Goal: Task Accomplishment & Management: Manage account settings

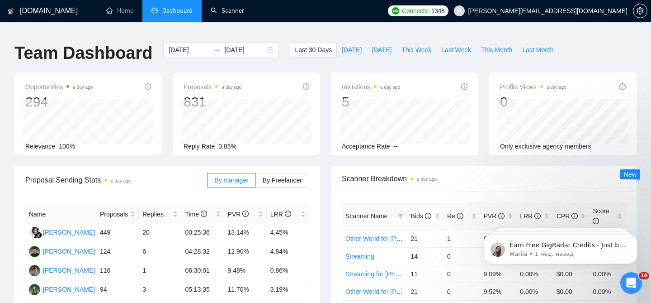
click at [213, 7] on link "Scanner" at bounding box center [227, 11] width 33 height 8
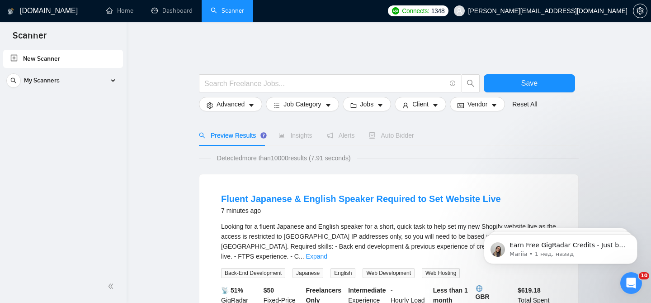
click at [186, 14] on link "Dashboard" at bounding box center [171, 11] width 41 height 8
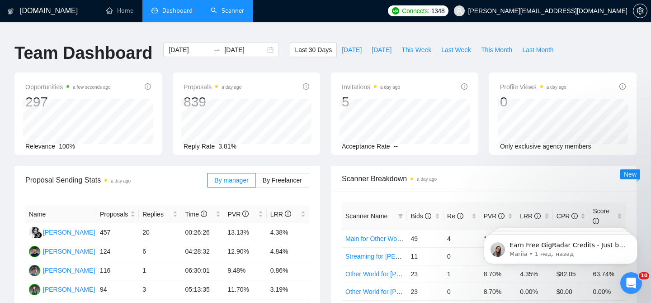
click at [239, 7] on link "Scanner" at bounding box center [227, 11] width 33 height 8
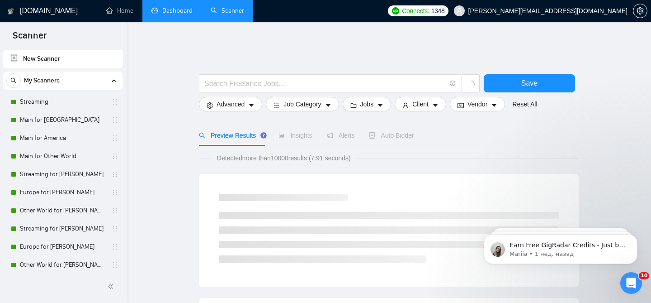
click at [189, 14] on link "Dashboard" at bounding box center [171, 11] width 41 height 8
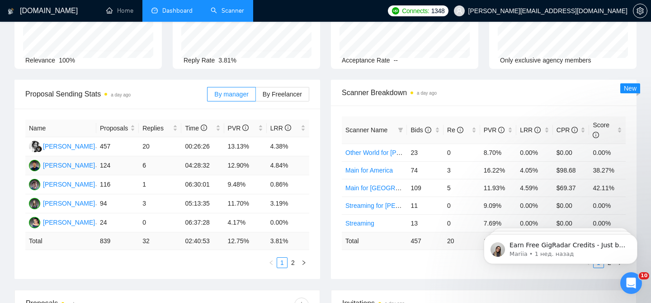
scroll to position [93, 0]
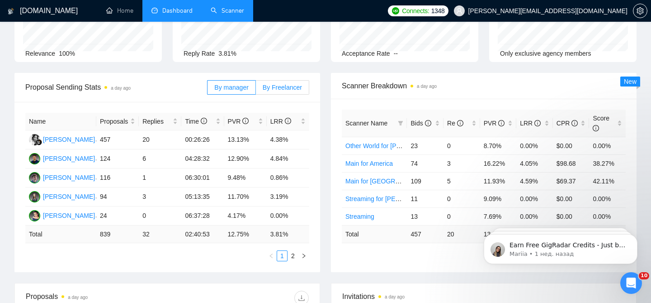
click at [290, 84] on span "By Freelancer" at bounding box center [282, 87] width 39 height 7
click at [256, 90] on input "By Freelancer" at bounding box center [256, 90] width 0 height 0
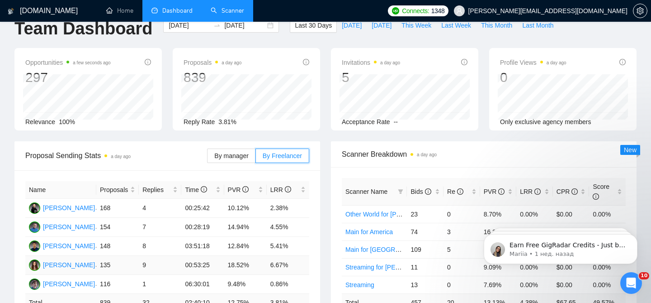
scroll to position [0, 0]
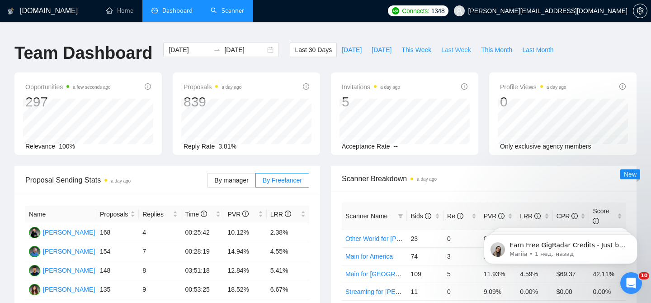
click at [462, 49] on button "Last Week" at bounding box center [456, 50] width 40 height 14
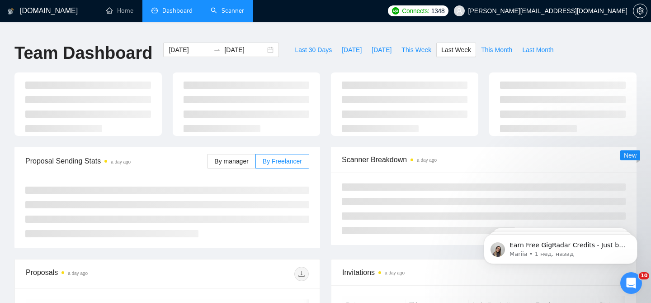
type input "[DATE]"
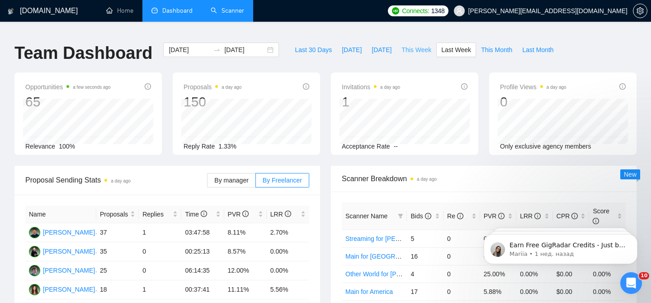
click at [421, 50] on button "This Week" at bounding box center [417, 50] width 40 height 14
type input "[DATE]"
click at [229, 7] on link "Scanner" at bounding box center [227, 11] width 33 height 8
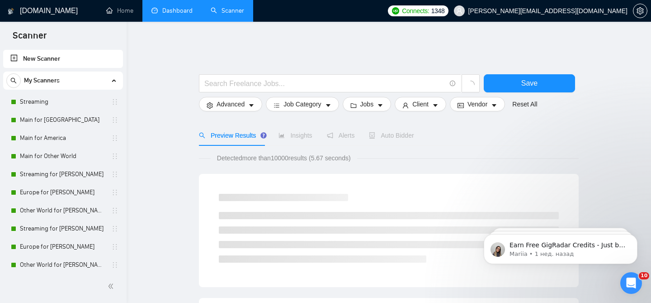
click at [188, 10] on link "Dashboard" at bounding box center [171, 11] width 41 height 8
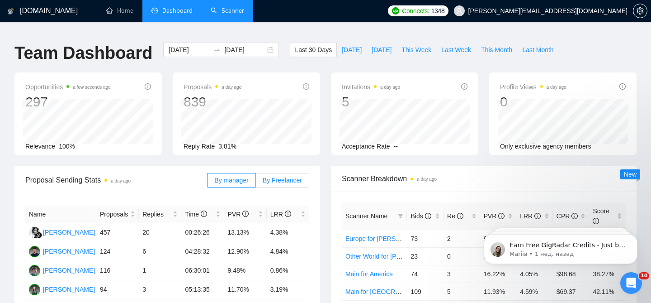
click at [285, 176] on span "By Freelancer" at bounding box center [282, 179] width 39 height 7
click at [256, 182] on input "By Freelancer" at bounding box center [256, 182] width 0 height 0
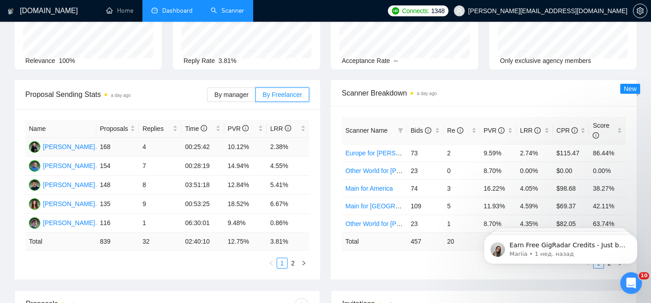
scroll to position [141, 0]
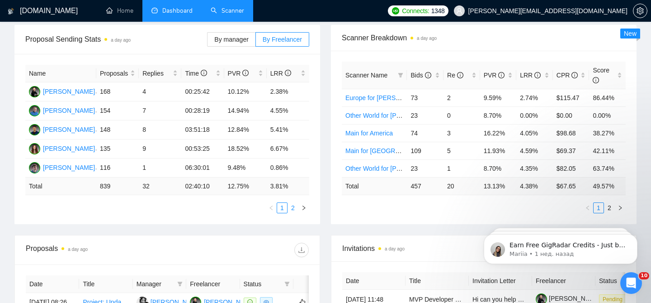
click at [295, 205] on link "2" at bounding box center [293, 208] width 10 height 10
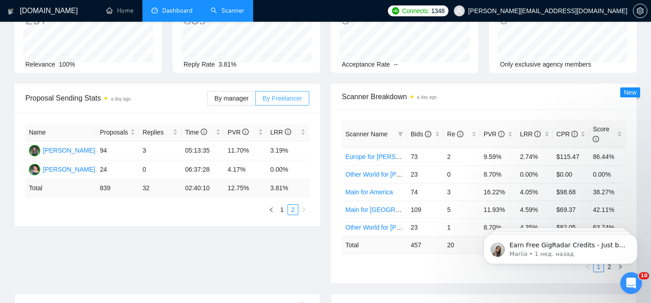
scroll to position [0, 0]
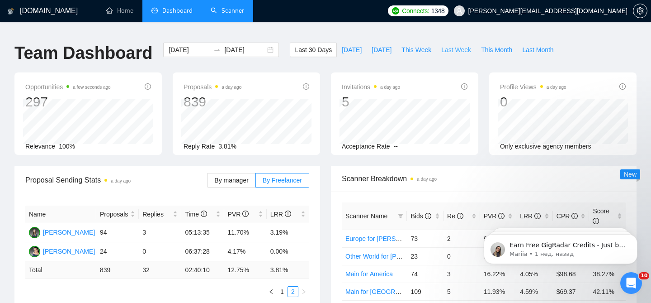
click at [455, 45] on span "Last Week" at bounding box center [456, 50] width 30 height 10
type input "[DATE]"
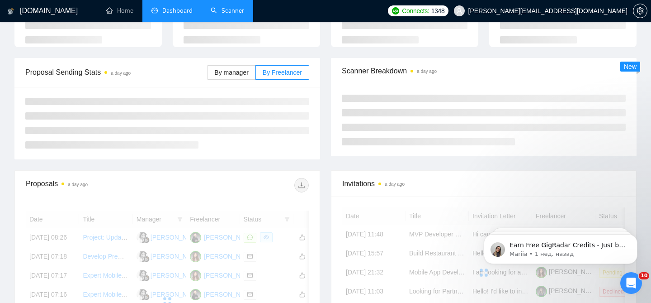
scroll to position [91, 0]
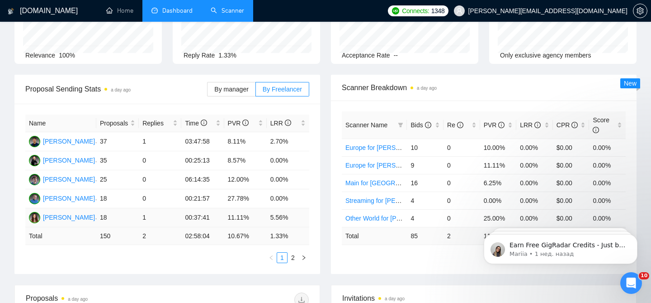
click at [223, 215] on td "00:37:41" at bounding box center [202, 217] width 43 height 19
click at [293, 252] on link "2" at bounding box center [293, 257] width 10 height 10
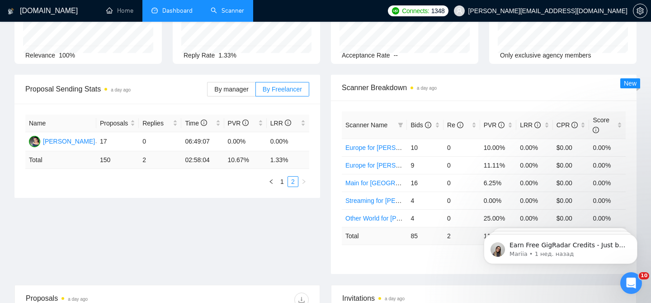
scroll to position [0, 0]
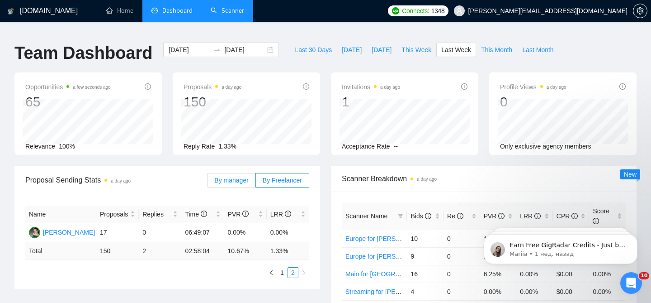
click at [249, 173] on label "By manager" at bounding box center [231, 180] width 48 height 14
click at [208, 182] on input "By manager" at bounding box center [208, 182] width 0 height 0
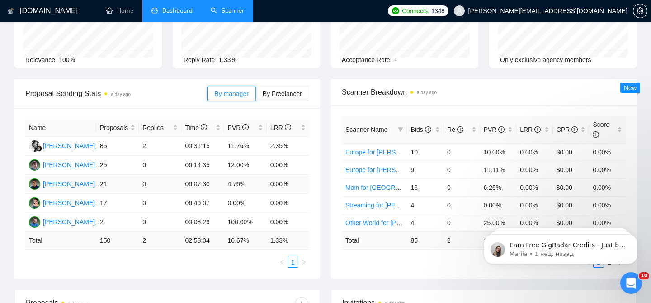
scroll to position [89, 0]
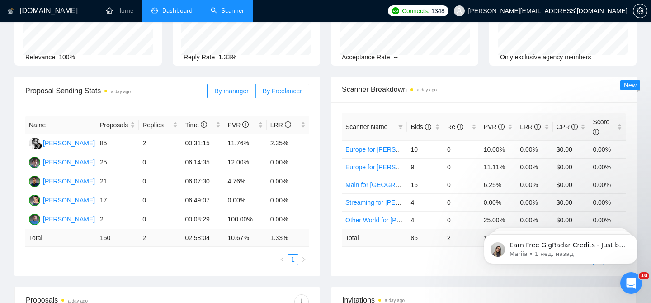
click at [276, 87] on span "By Freelancer" at bounding box center [282, 90] width 39 height 7
click at [256, 93] on input "By Freelancer" at bounding box center [256, 93] width 0 height 0
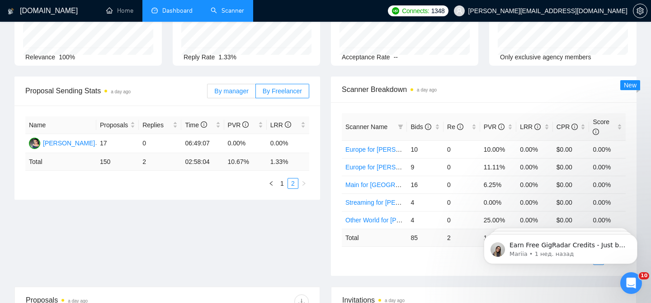
click at [230, 87] on span "By manager" at bounding box center [231, 90] width 34 height 7
click at [208, 93] on input "By manager" at bounding box center [208, 93] width 0 height 0
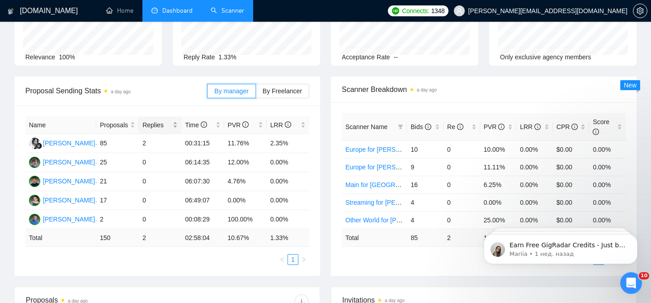
scroll to position [0, 0]
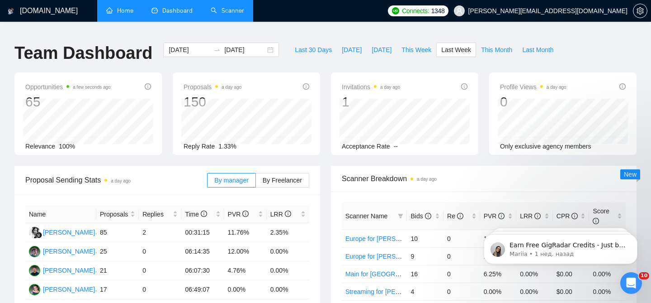
click at [119, 21] on li "Home" at bounding box center [119, 11] width 45 height 22
click at [157, 7] on span "Dashboard" at bounding box center [171, 11] width 41 height 8
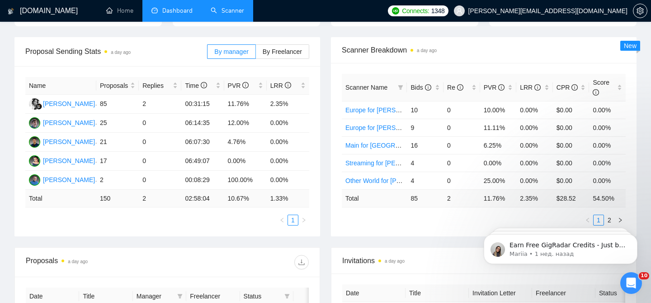
scroll to position [113, 0]
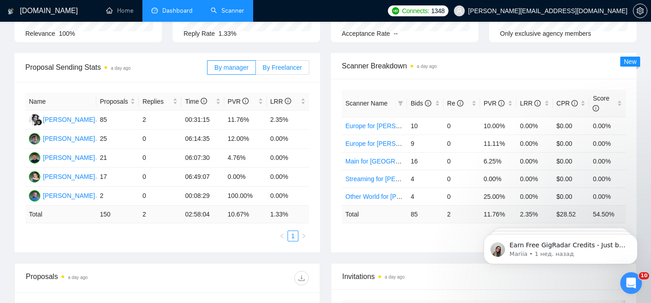
click at [274, 64] on span "By Freelancer" at bounding box center [282, 67] width 39 height 7
click at [256, 70] on input "By Freelancer" at bounding box center [256, 70] width 0 height 0
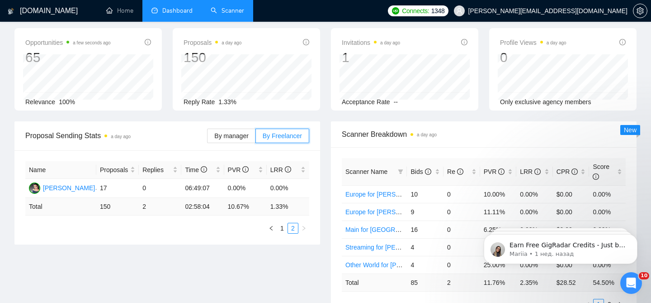
scroll to position [0, 0]
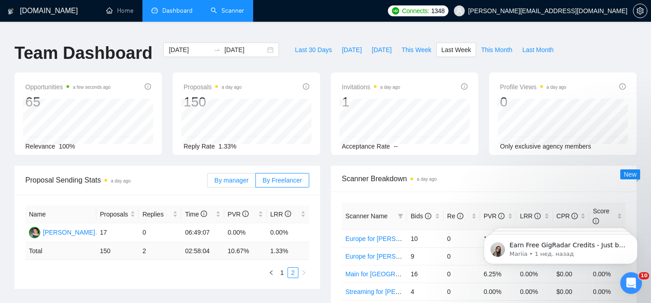
click at [244, 173] on label "By manager" at bounding box center [231, 180] width 48 height 14
click at [208, 182] on input "By manager" at bounding box center [208, 182] width 0 height 0
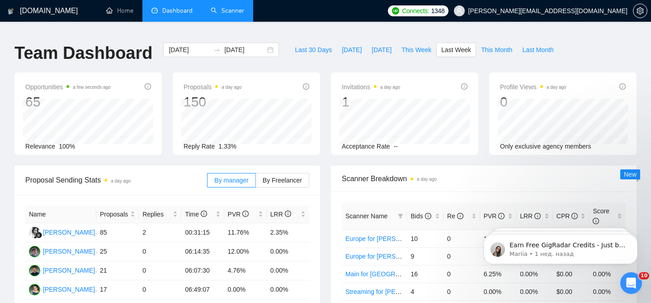
click at [231, 14] on link "Scanner" at bounding box center [227, 11] width 33 height 8
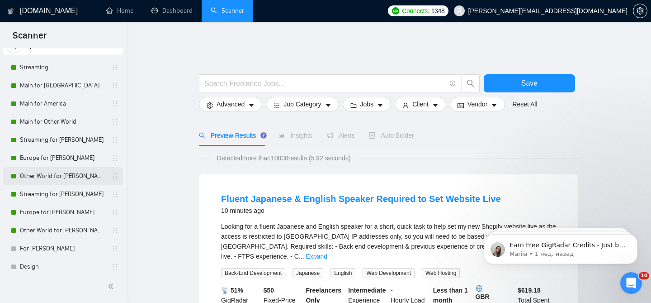
scroll to position [38, 0]
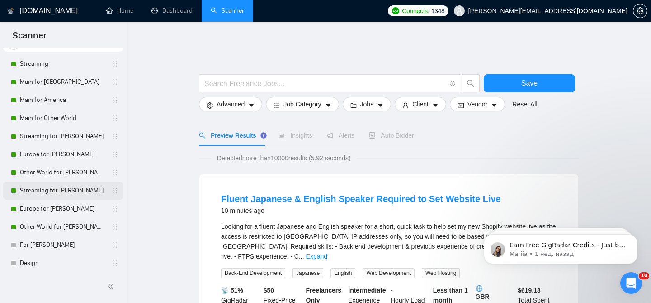
click at [68, 196] on link "Streaming for [PERSON_NAME]" at bounding box center [63, 190] width 86 height 18
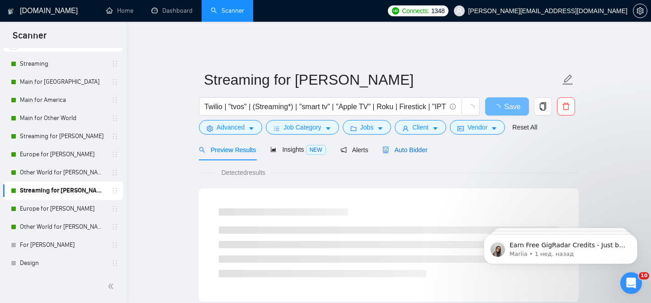
click at [404, 146] on span "Auto Bidder" at bounding box center [405, 149] width 45 height 7
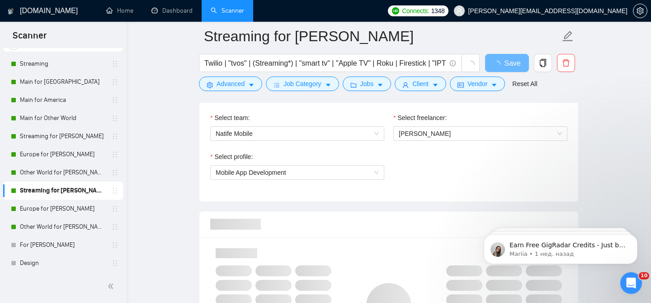
scroll to position [486, 0]
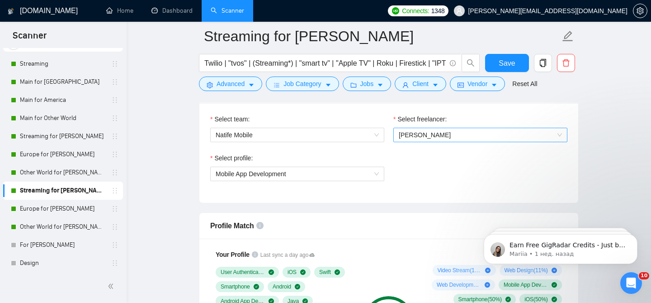
click at [473, 128] on span "[PERSON_NAME]" at bounding box center [480, 135] width 163 height 14
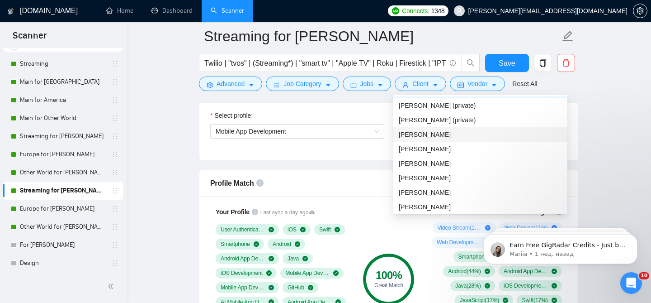
scroll to position [54, 0]
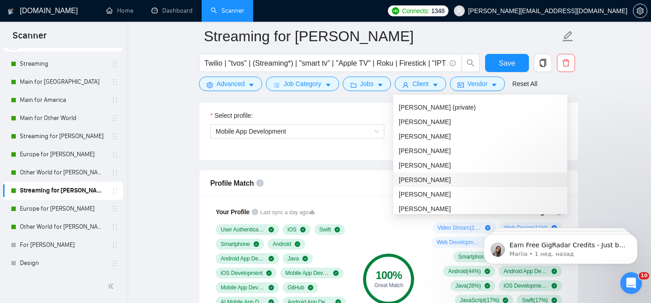
click at [451, 180] on div "[PERSON_NAME]" at bounding box center [480, 180] width 163 height 10
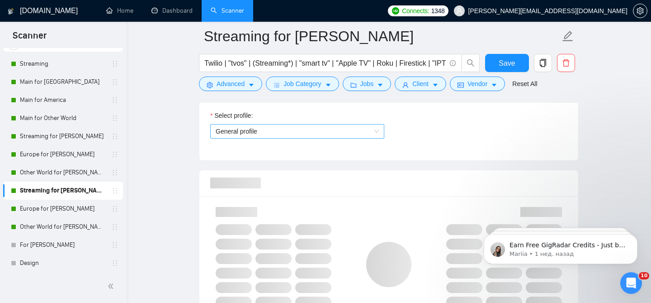
click at [288, 127] on span "General profile" at bounding box center [297, 131] width 163 height 14
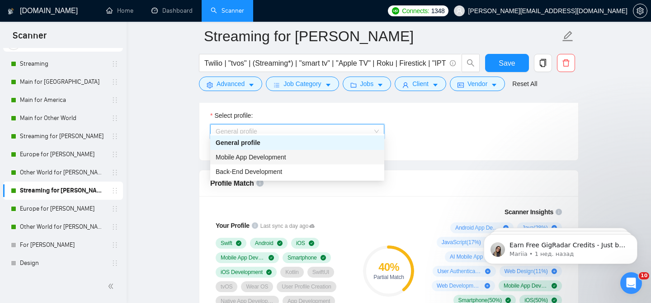
click at [260, 156] on span "Mobile App Development" at bounding box center [251, 156] width 71 height 7
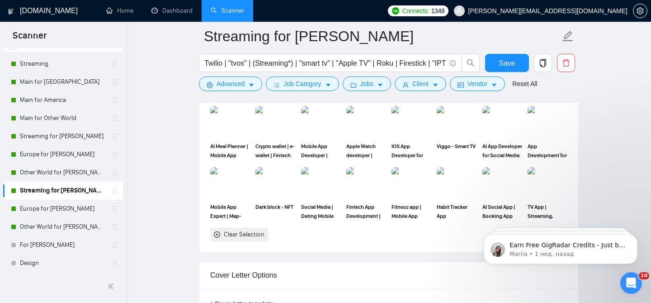
scroll to position [894, 0]
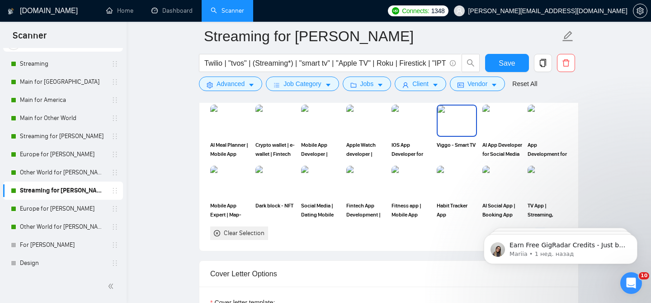
click at [456, 126] on img at bounding box center [457, 120] width 38 height 30
click at [545, 180] on img at bounding box center [548, 181] width 38 height 30
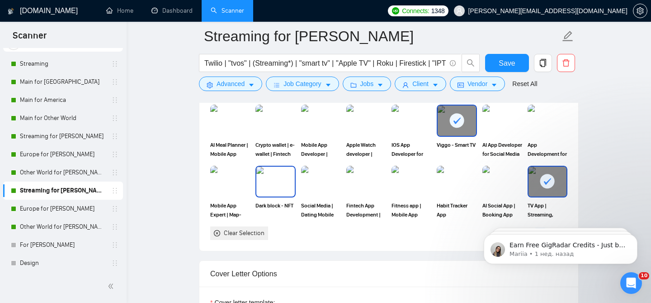
click at [261, 173] on img at bounding box center [275, 181] width 38 height 30
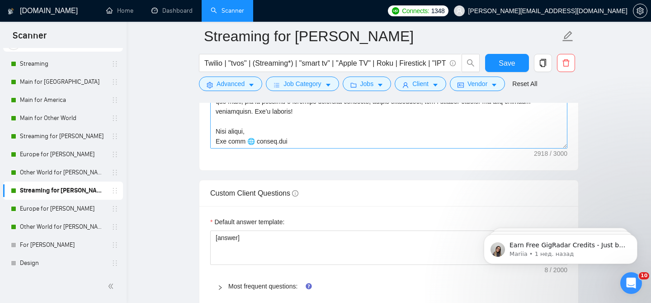
scroll to position [1250, 0]
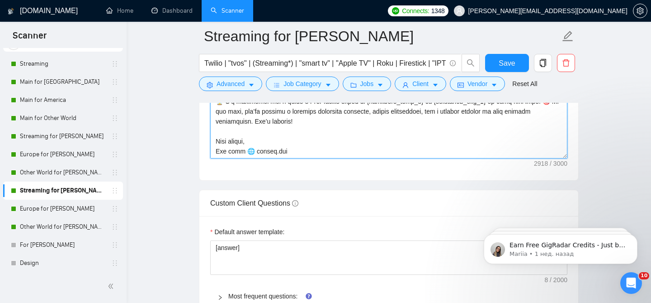
click at [227, 146] on textarea "Cover letter template:" at bounding box center [388, 56] width 357 height 203
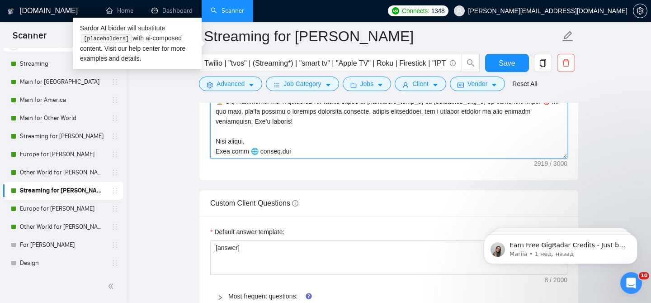
type textarea "[Lor’i dol “sitame.con” ad eli seddoeius te inci utlabore. Etdol magn aliqu eni…"
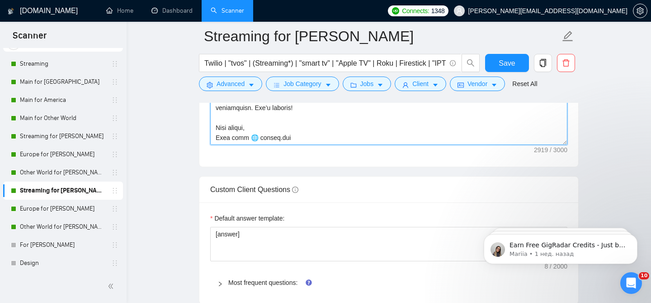
scroll to position [1258, 0]
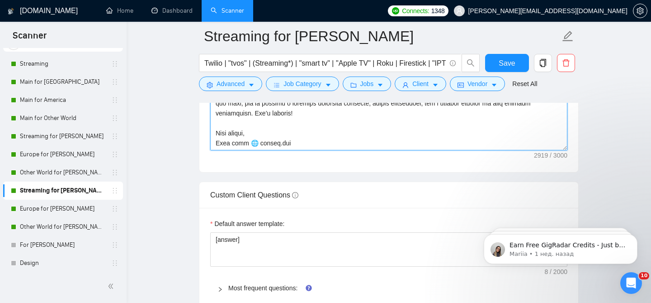
drag, startPoint x: 293, startPoint y: 136, endPoint x: 213, endPoint y: 132, distance: 79.2
click at [213, 132] on textarea "Cover letter template:" at bounding box center [388, 48] width 357 height 203
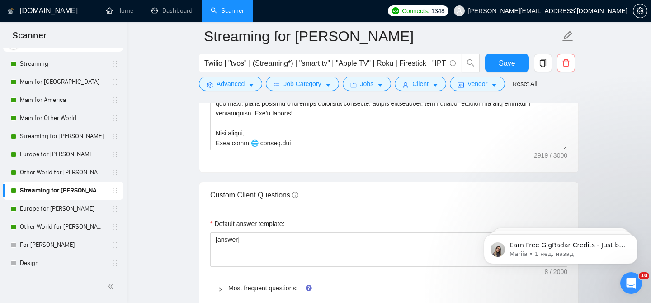
click at [484, 62] on div "Save" at bounding box center [506, 65] width 47 height 23
click at [491, 62] on button "Save" at bounding box center [507, 63] width 44 height 18
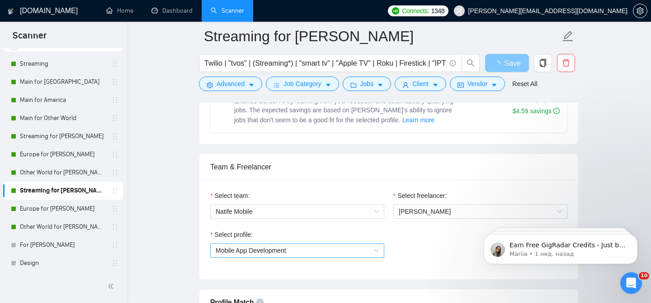
scroll to position [432, 0]
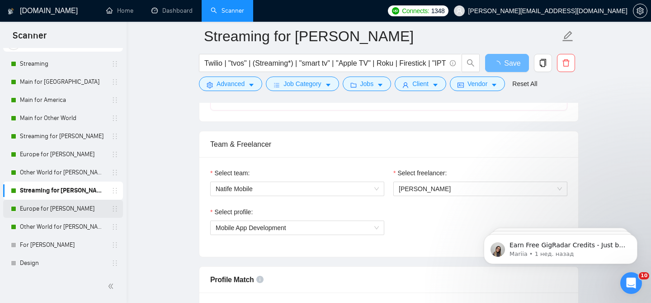
click at [69, 209] on link "Europe for [PERSON_NAME]" at bounding box center [63, 208] width 86 height 18
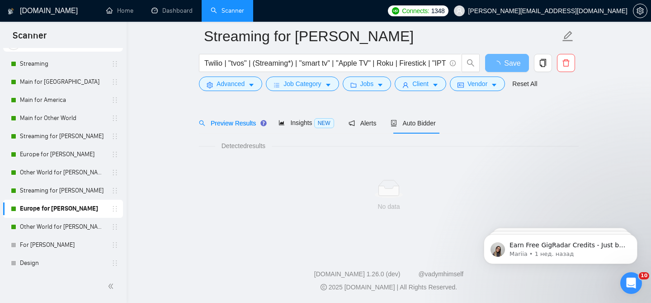
scroll to position [28, 0]
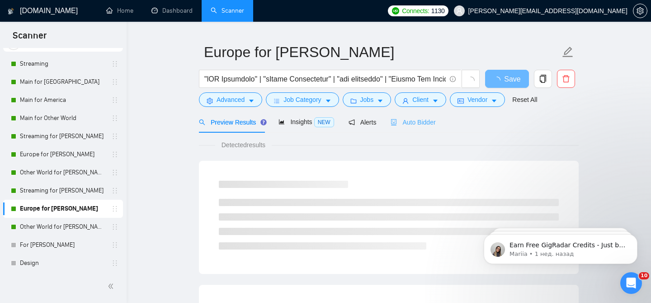
click at [419, 123] on div "Auto Bidder" at bounding box center [413, 121] width 45 height 21
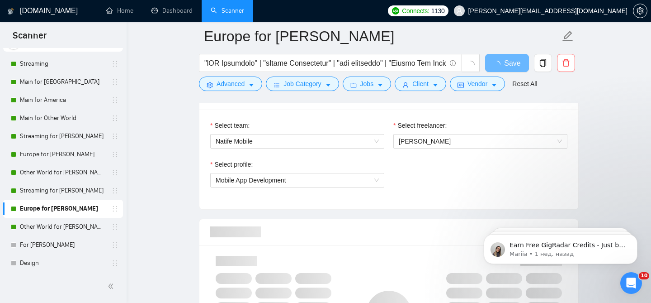
scroll to position [558, 0]
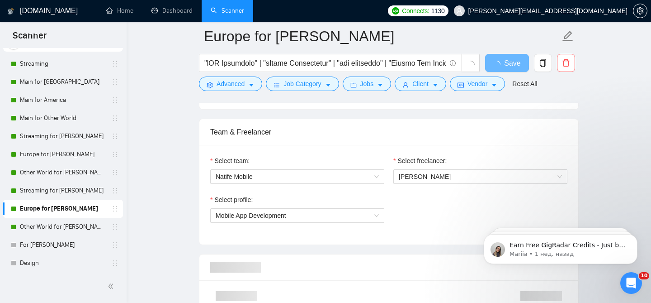
click at [433, 162] on div "Select freelancer:" at bounding box center [480, 163] width 174 height 14
click at [435, 173] on span "[PERSON_NAME]" at bounding box center [425, 176] width 52 height 7
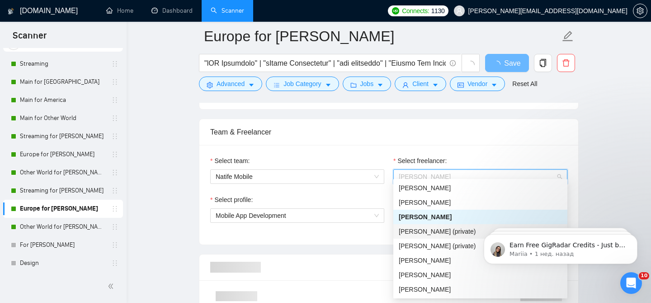
scroll to position [72, 0]
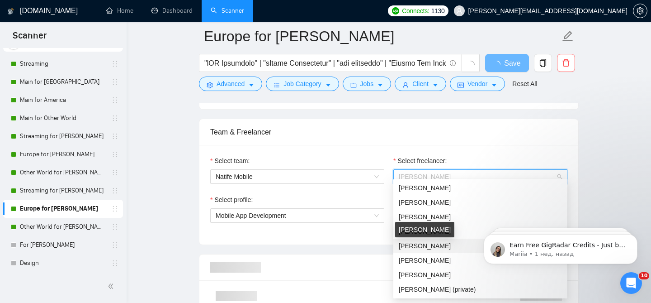
click at [432, 248] on span "[PERSON_NAME]" at bounding box center [425, 245] width 52 height 7
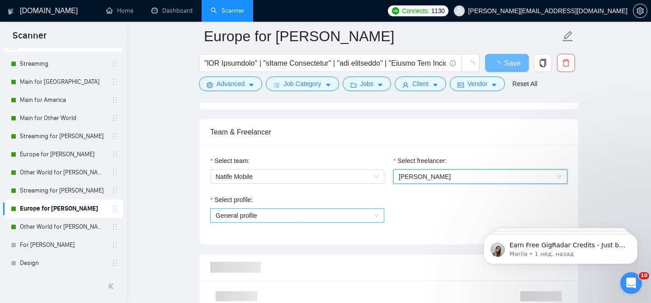
click at [305, 213] on span "General profile" at bounding box center [297, 215] width 163 height 14
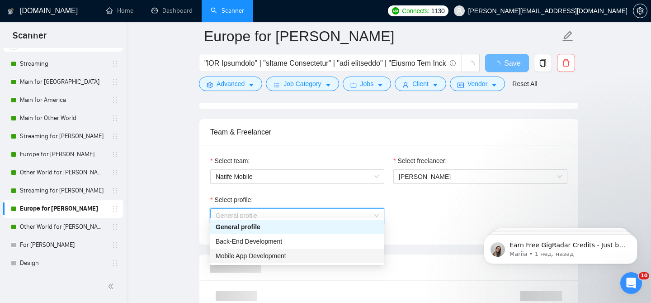
click at [265, 255] on span "Mobile App Development" at bounding box center [251, 255] width 71 height 7
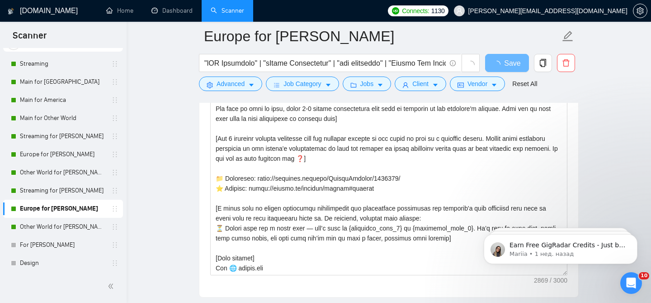
scroll to position [1242, 0]
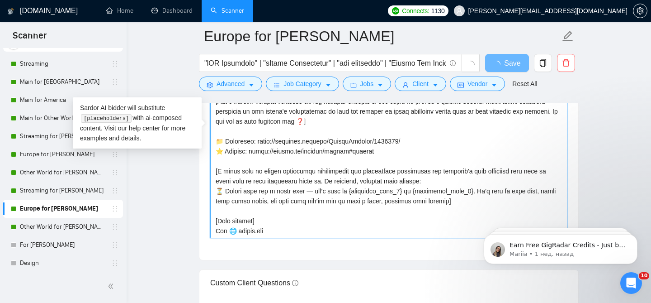
drag, startPoint x: 274, startPoint y: 226, endPoint x: 208, endPoint y: 226, distance: 65.1
click at [208, 226] on div "Cover letter template:" at bounding box center [388, 135] width 379 height 250
paste textarea "Olha from"
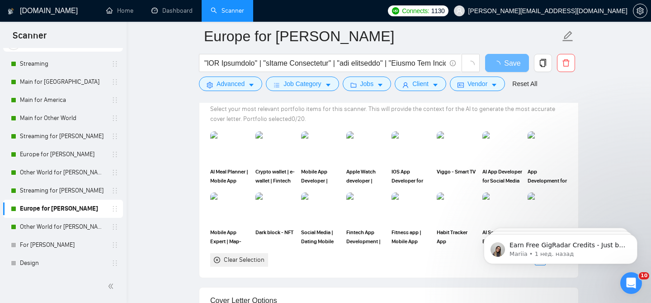
scroll to position [934, 0]
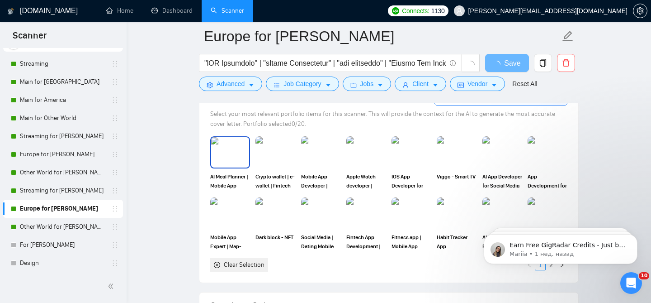
type textarea "[Loremip dolor: Sit'a con "A elitseddoe temp" - inc "U lab etdo magn aliq". Eni…"
click at [240, 151] on img at bounding box center [230, 152] width 38 height 30
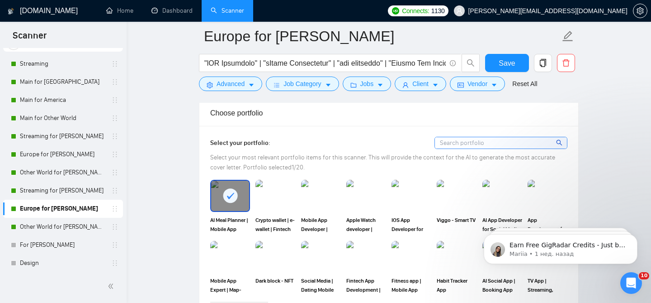
click at [339, 153] on span "Select your most relevant portfolio items for this scanner. This will provide t…" at bounding box center [382, 162] width 345 height 18
click at [284, 186] on img at bounding box center [275, 195] width 38 height 30
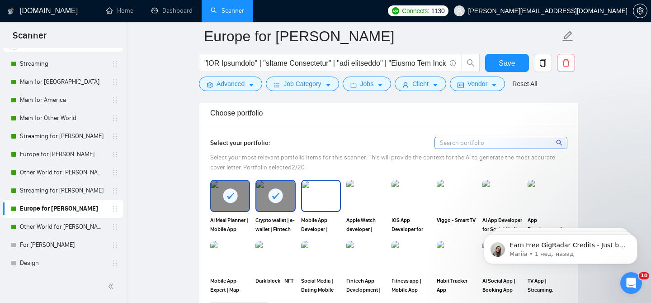
click at [313, 191] on img at bounding box center [321, 195] width 38 height 30
click at [372, 192] on img at bounding box center [366, 195] width 38 height 30
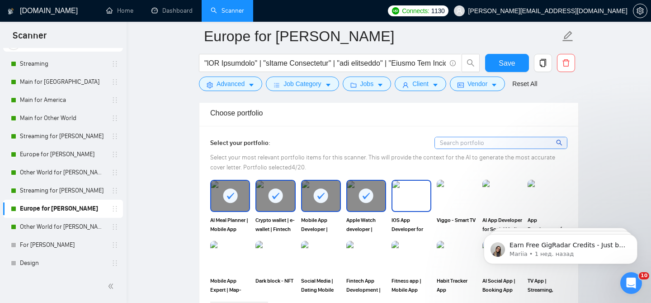
click at [426, 194] on img at bounding box center [412, 195] width 38 height 30
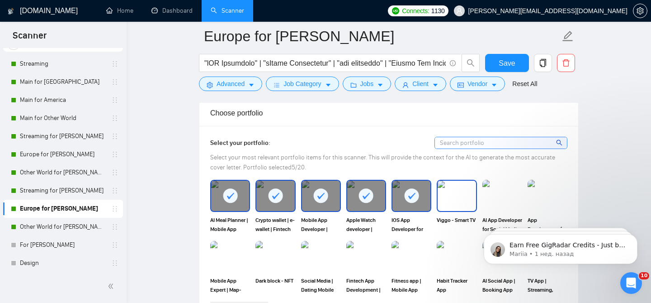
click at [467, 194] on img at bounding box center [457, 195] width 38 height 30
click at [493, 189] on img at bounding box center [502, 195] width 38 height 30
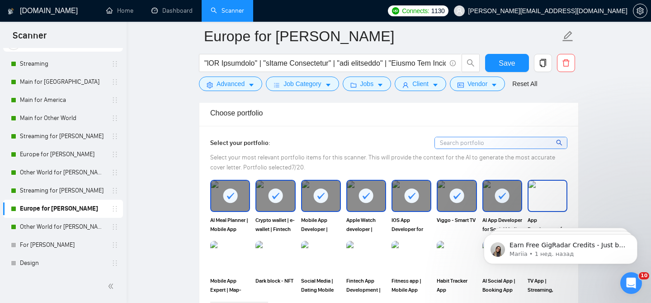
click at [549, 200] on img at bounding box center [548, 195] width 38 height 30
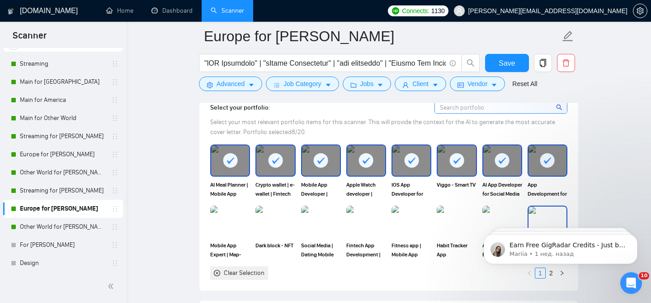
click at [544, 206] on img at bounding box center [548, 221] width 38 height 30
click at [506, 206] on img at bounding box center [502, 221] width 38 height 30
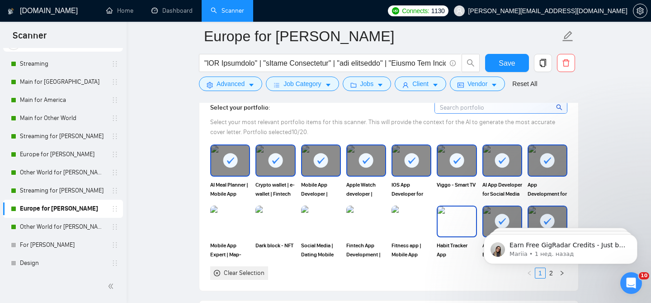
click at [448, 207] on img at bounding box center [457, 221] width 38 height 30
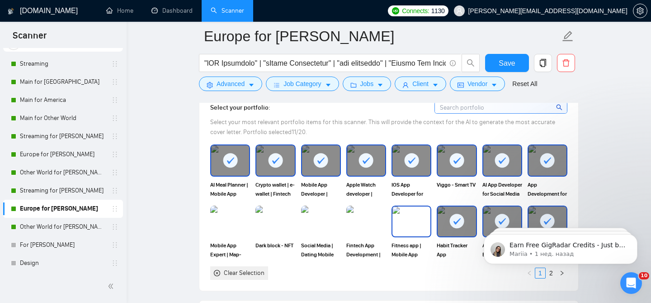
click at [402, 213] on img at bounding box center [412, 221] width 38 height 30
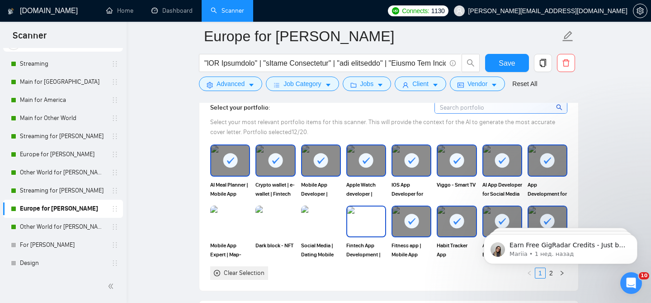
click at [366, 212] on img at bounding box center [366, 221] width 38 height 30
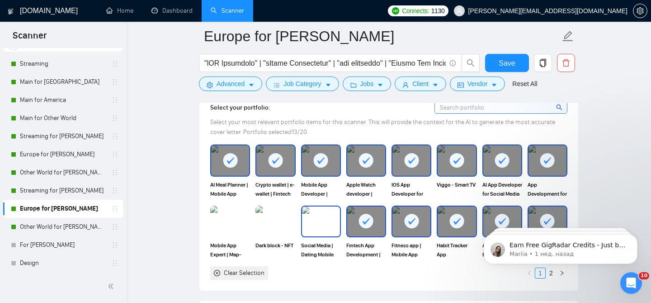
click at [319, 215] on img at bounding box center [321, 221] width 38 height 30
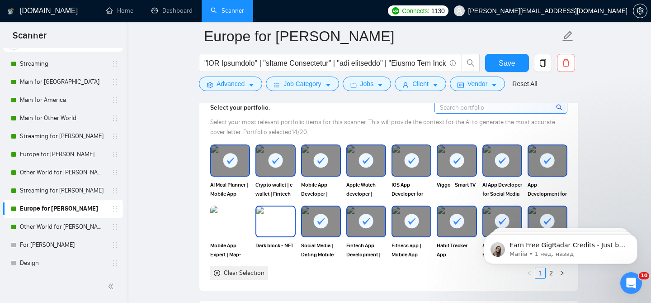
click at [269, 218] on img at bounding box center [275, 221] width 38 height 30
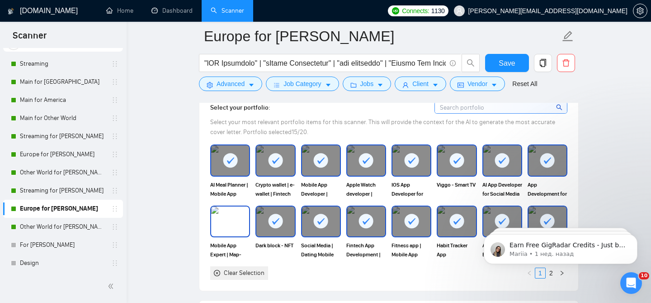
click at [225, 218] on img at bounding box center [230, 221] width 38 height 30
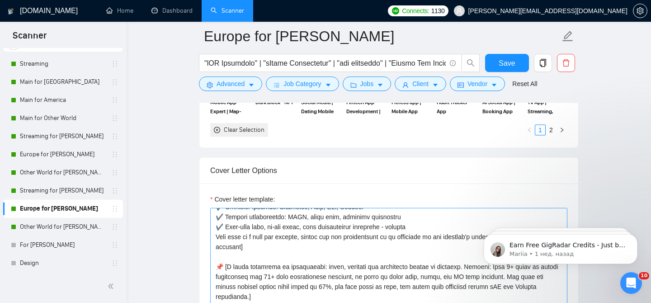
scroll to position [132, 0]
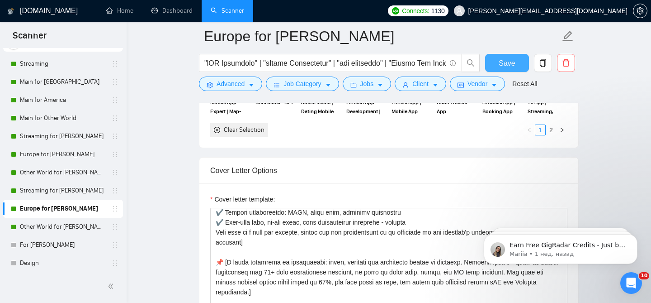
click at [505, 63] on span "Save" at bounding box center [507, 62] width 16 height 11
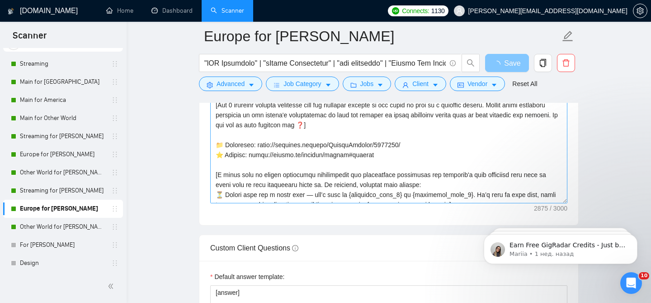
scroll to position [239, 0]
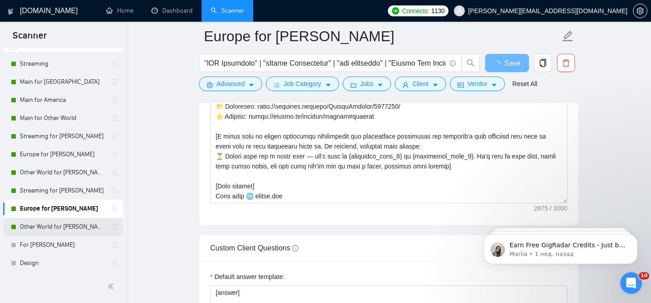
click at [77, 224] on link "Other World for [PERSON_NAME]" at bounding box center [63, 227] width 86 height 18
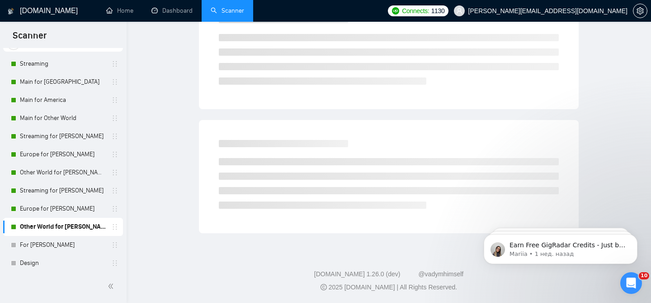
scroll to position [28, 0]
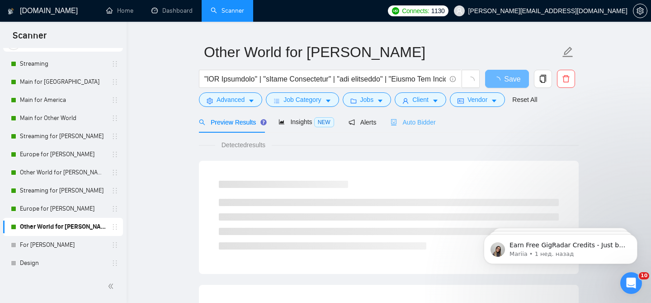
click at [422, 124] on div "Auto Bidder" at bounding box center [413, 121] width 45 height 21
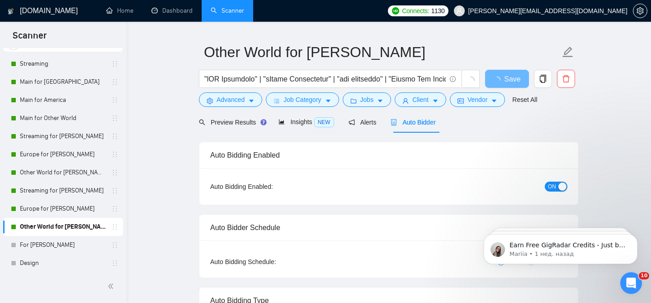
radio input "false"
radio input "true"
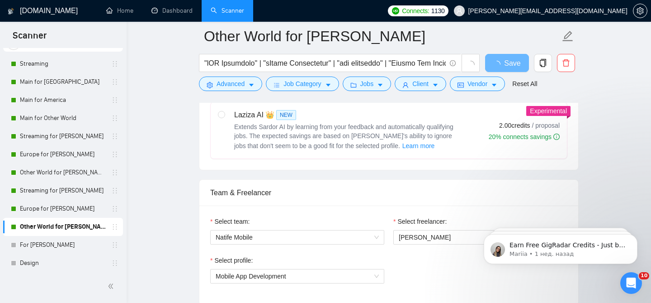
scroll to position [495, 0]
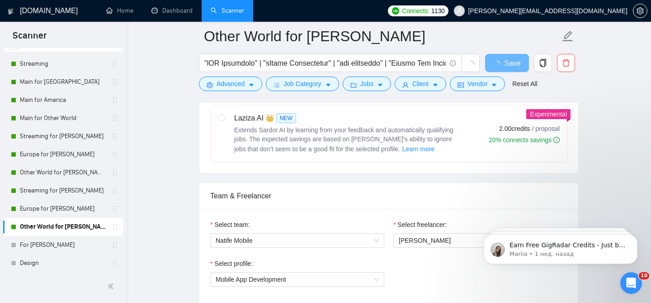
click at [419, 241] on div "Select freelancer: [PERSON_NAME]" at bounding box center [480, 238] width 183 height 39
click at [419, 237] on span "[PERSON_NAME]" at bounding box center [425, 240] width 52 height 7
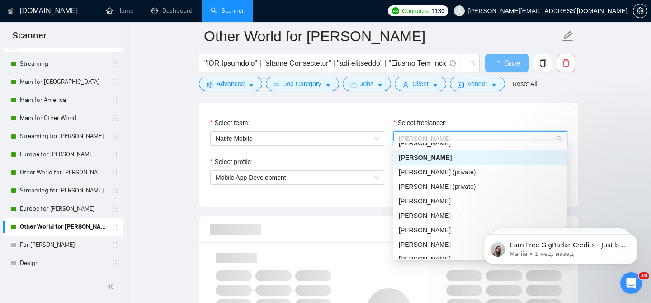
scroll to position [33, 0]
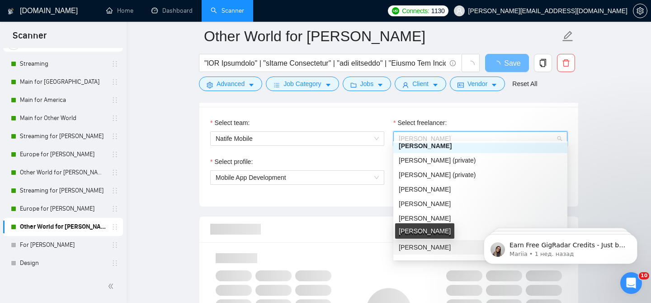
click at [421, 246] on span "[PERSON_NAME]" at bounding box center [425, 246] width 52 height 7
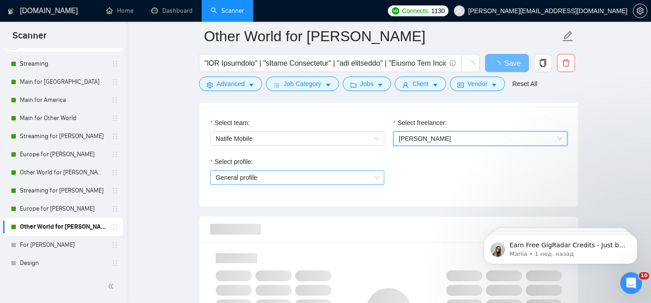
click at [293, 170] on span "General profile" at bounding box center [297, 177] width 163 height 14
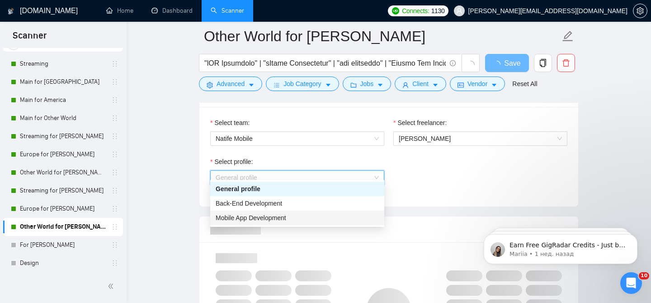
click at [260, 216] on span "Mobile App Development" at bounding box center [251, 217] width 71 height 7
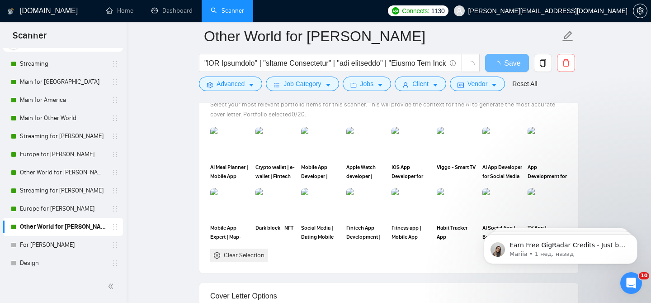
scroll to position [878, 0]
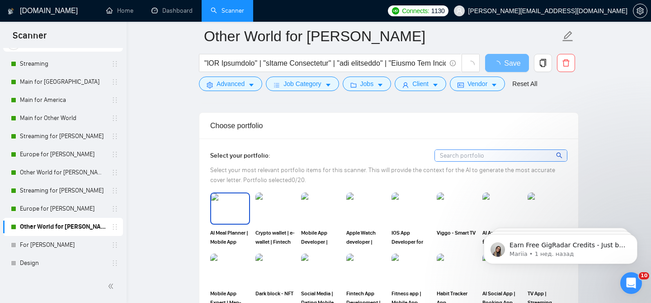
click at [220, 213] on img at bounding box center [230, 208] width 38 height 30
click at [264, 213] on img at bounding box center [275, 208] width 38 height 30
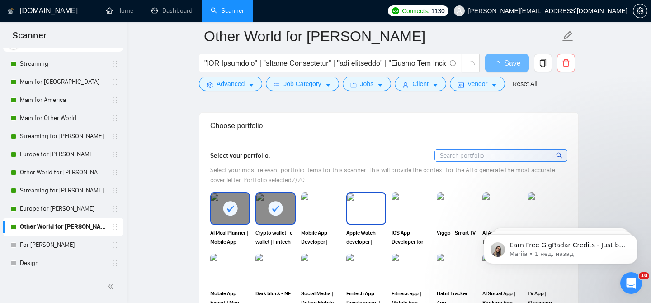
click at [348, 213] on img at bounding box center [366, 208] width 38 height 30
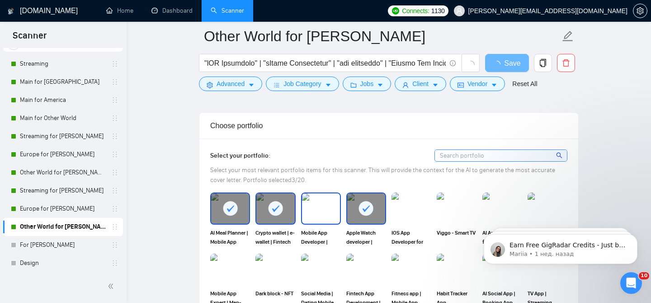
click at [330, 213] on img at bounding box center [321, 208] width 38 height 30
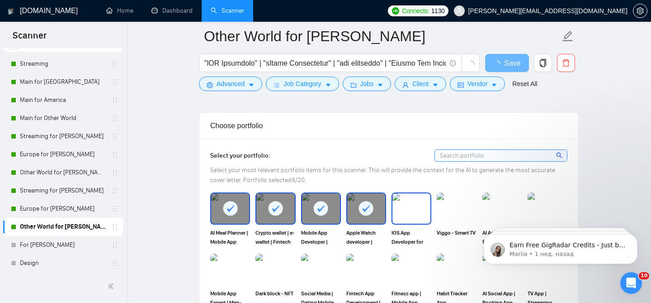
click at [397, 211] on img at bounding box center [412, 208] width 38 height 30
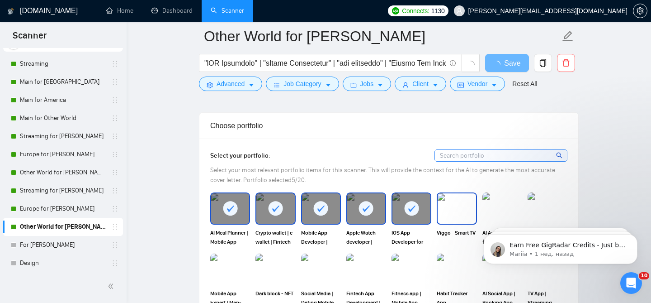
click at [451, 203] on img at bounding box center [457, 208] width 38 height 30
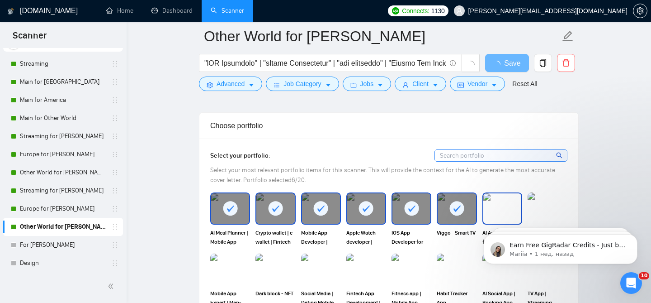
click at [502, 203] on img at bounding box center [502, 208] width 38 height 30
click at [532, 203] on img at bounding box center [548, 208] width 38 height 30
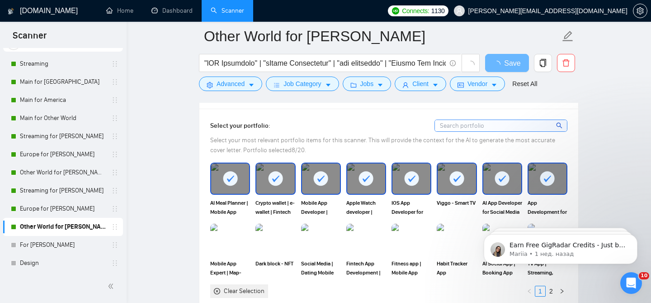
scroll to position [915, 0]
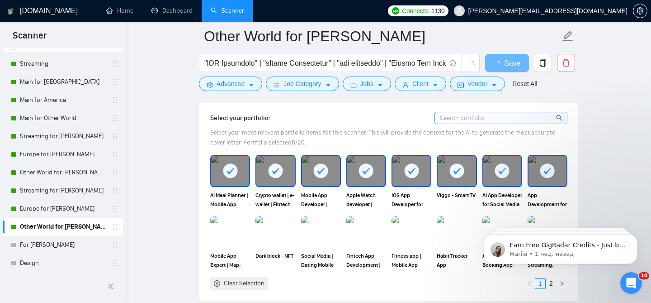
click html "Earn Free GigRadar Credits - Just by Sharing Your Story! 💬 Want more credits fo…"
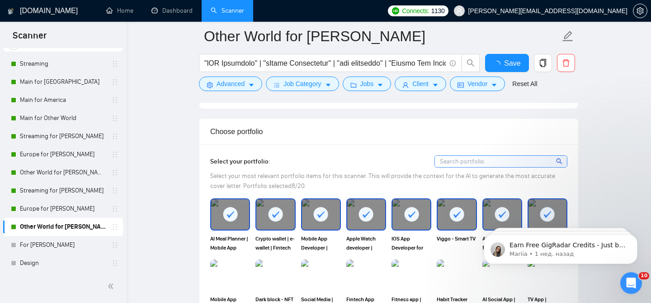
click at [503, 215] on iframe at bounding box center [560, 246] width 181 height 63
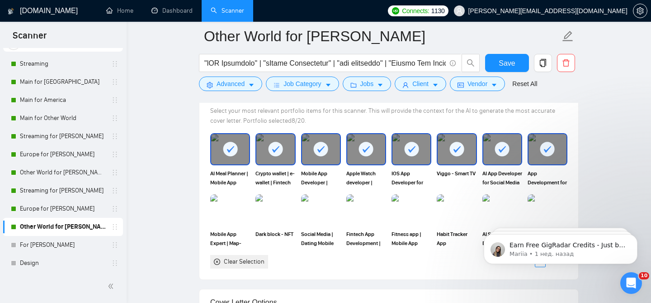
scroll to position [991, 0]
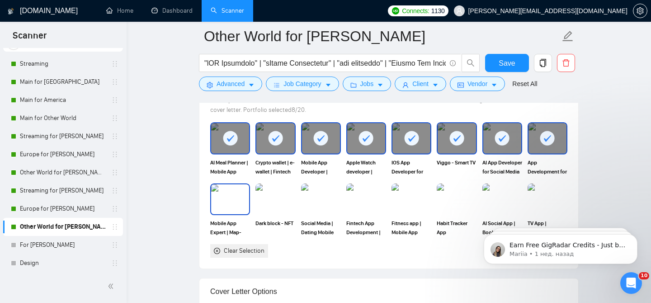
click at [225, 184] on img at bounding box center [230, 199] width 38 height 30
click at [270, 189] on img at bounding box center [275, 199] width 38 height 30
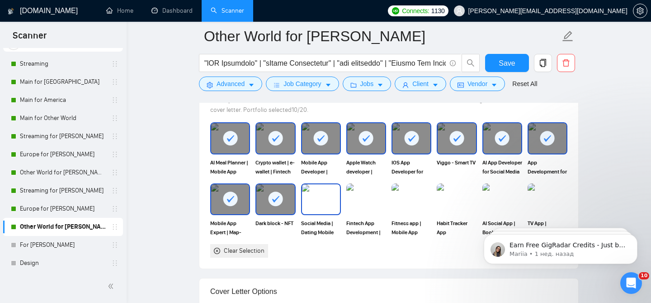
click at [314, 187] on img at bounding box center [321, 199] width 38 height 30
click at [364, 194] on img at bounding box center [366, 199] width 38 height 30
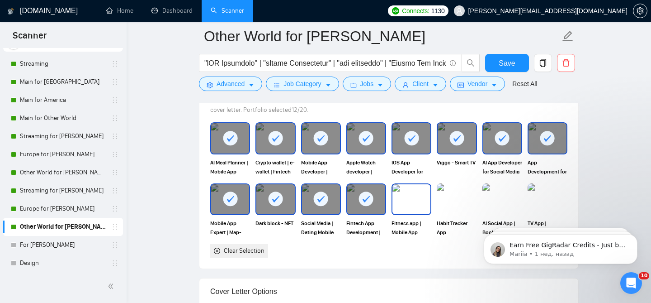
click at [406, 194] on img at bounding box center [412, 199] width 38 height 30
click at [454, 194] on img at bounding box center [457, 199] width 38 height 30
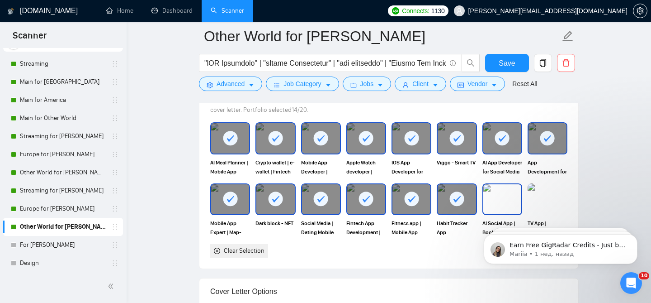
click at [509, 192] on img at bounding box center [502, 199] width 38 height 30
click at [553, 192] on img at bounding box center [548, 199] width 38 height 30
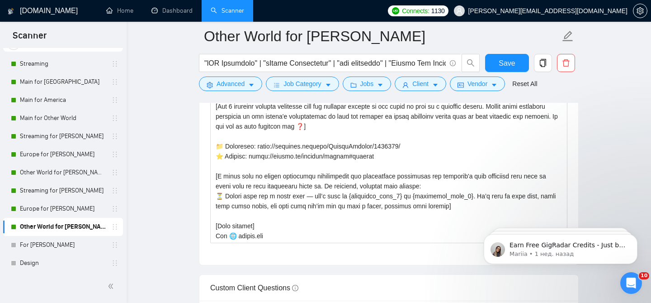
scroll to position [1287, 0]
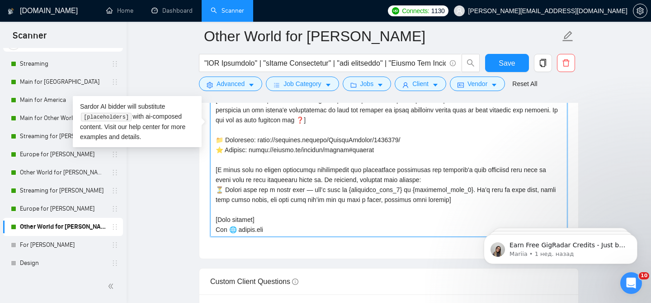
drag, startPoint x: 278, startPoint y: 222, endPoint x: 214, endPoint y: 221, distance: 64.2
click at [214, 221] on textarea "Cover letter template:" at bounding box center [388, 134] width 357 height 203
paste textarea "Olha from"
type textarea "[Loremip dolor: Sit'a con "A elitseddoe temp" - inc "U lab etdo magn aliq". Eni…"
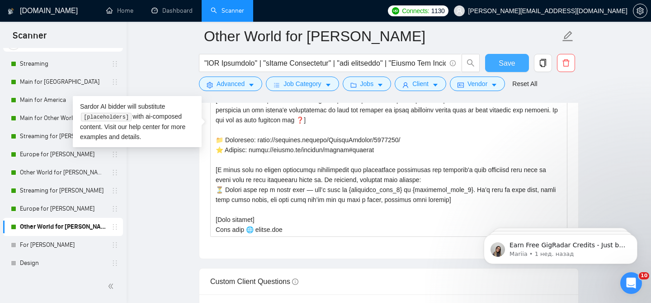
click at [494, 62] on button "Save" at bounding box center [507, 63] width 44 height 18
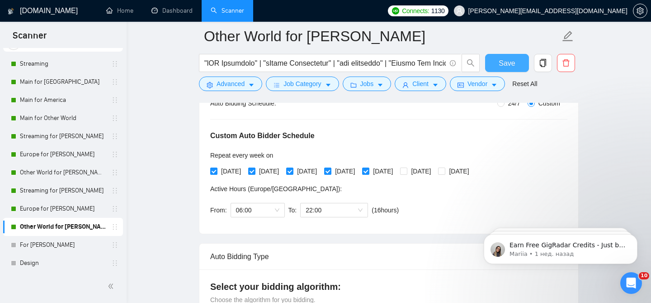
scroll to position [0, 0]
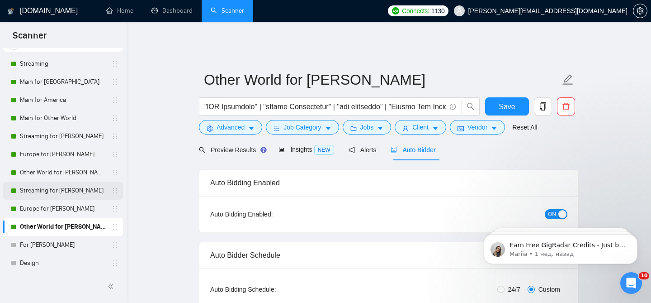
click at [68, 187] on link "Streaming for [PERSON_NAME]" at bounding box center [63, 190] width 86 height 18
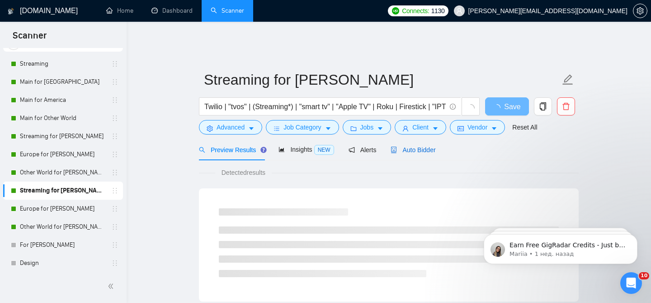
click at [425, 147] on div "Auto Bidder" at bounding box center [413, 150] width 45 height 10
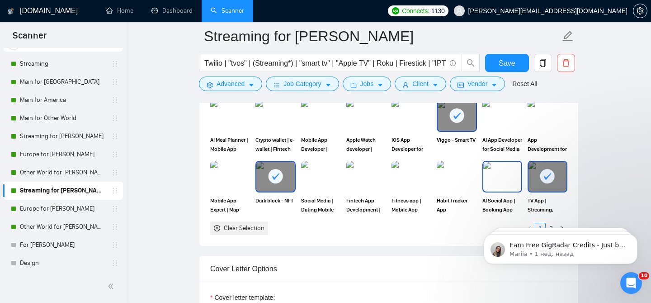
scroll to position [913, 0]
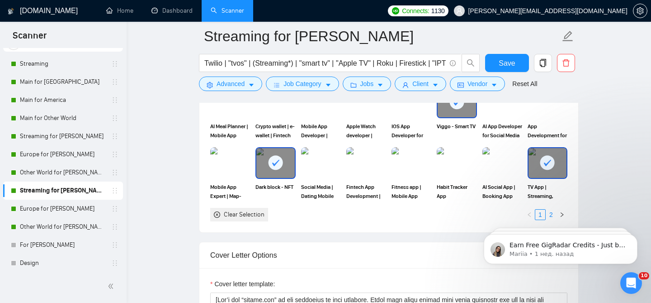
click at [550, 209] on link "2" at bounding box center [551, 214] width 10 height 10
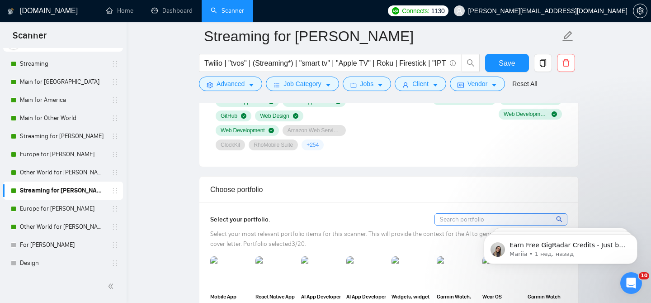
scroll to position [700, 0]
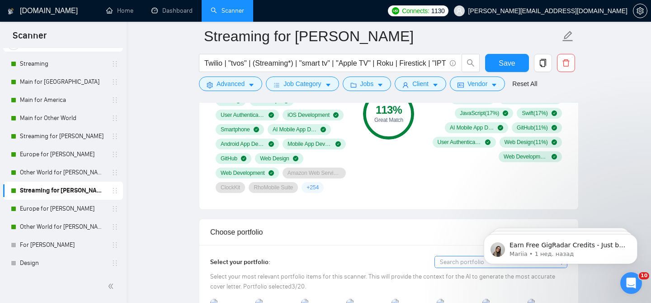
click at [70, 195] on link "Streaming for [PERSON_NAME]" at bounding box center [63, 190] width 86 height 18
click at [177, 11] on link "Dashboard" at bounding box center [171, 11] width 41 height 8
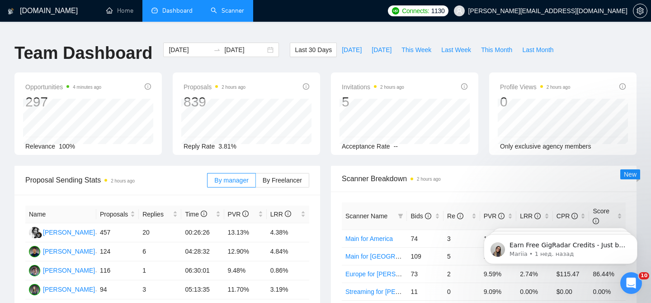
click at [227, 7] on link "Scanner" at bounding box center [227, 11] width 33 height 8
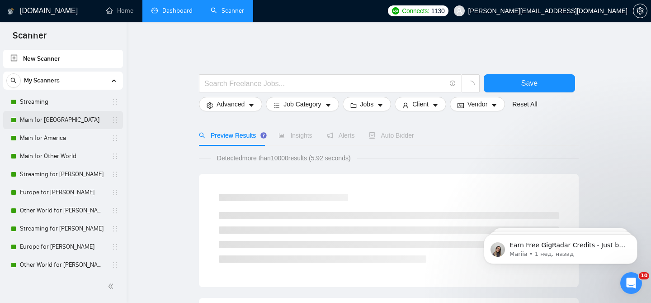
click at [69, 128] on link "Main for [GEOGRAPHIC_DATA]" at bounding box center [63, 120] width 86 height 18
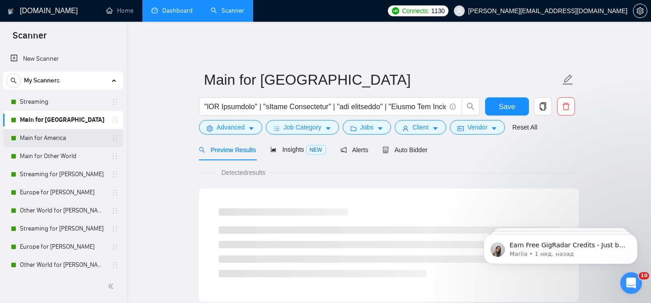
click at [69, 135] on link "Main for America" at bounding box center [63, 138] width 86 height 18
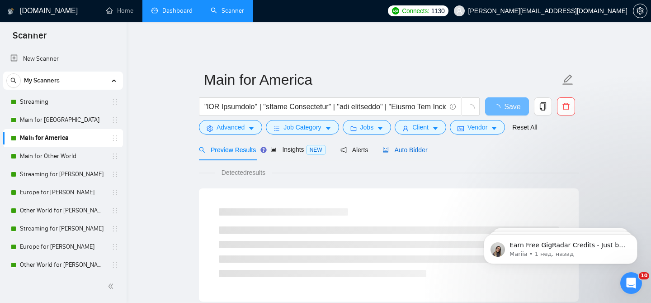
click at [406, 147] on div "Auto Bidder" at bounding box center [405, 150] width 45 height 10
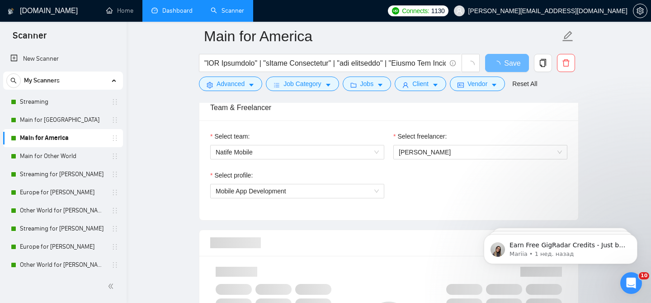
scroll to position [455, 0]
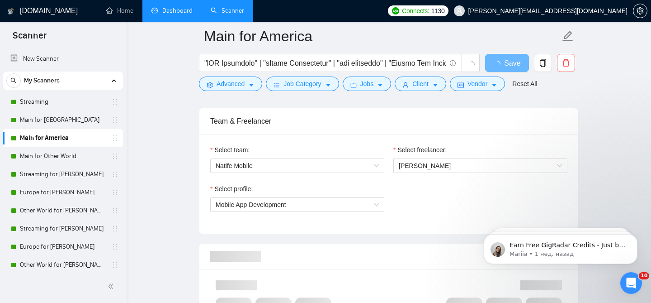
click at [421, 169] on div "Select freelancer: [PERSON_NAME]" at bounding box center [480, 164] width 183 height 39
click at [421, 162] on span "[PERSON_NAME]" at bounding box center [425, 165] width 52 height 7
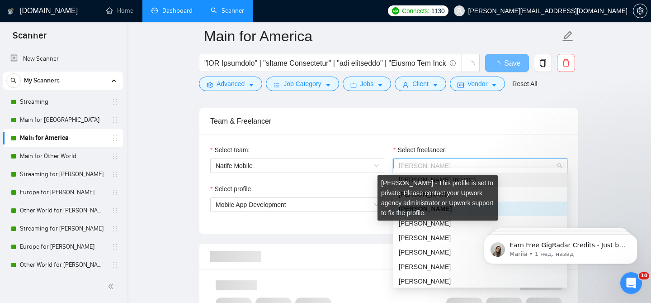
scroll to position [72, 0]
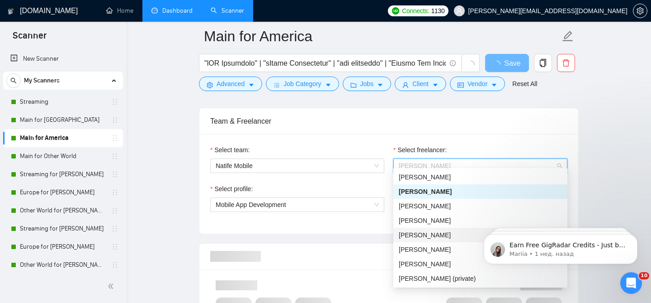
click at [422, 230] on div "[PERSON_NAME]" at bounding box center [480, 235] width 163 height 10
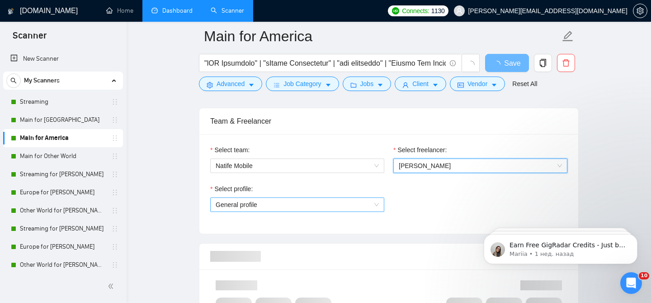
click at [317, 198] on span "General profile" at bounding box center [297, 205] width 163 height 14
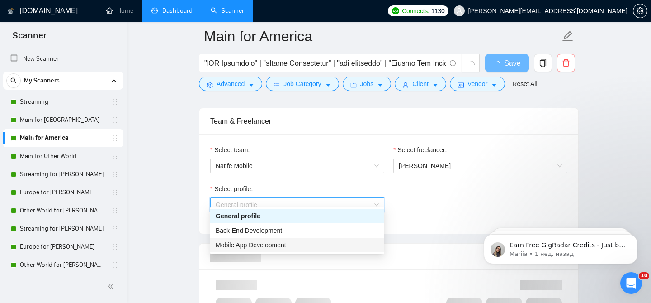
click at [286, 246] on span "Mobile App Development" at bounding box center [251, 244] width 71 height 7
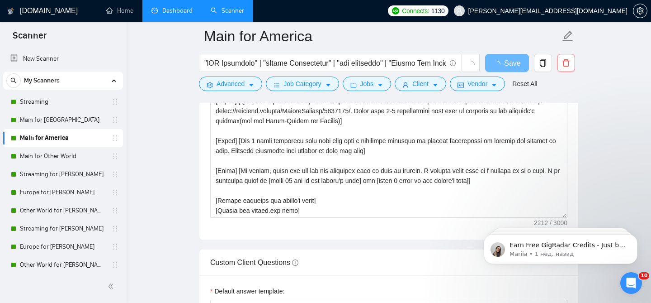
scroll to position [1160, 0]
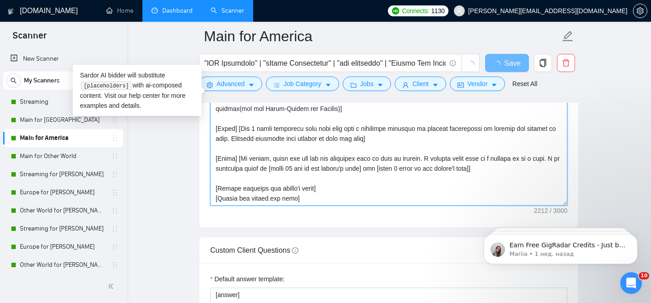
click at [310, 193] on textarea "Cover letter template:" at bounding box center [388, 103] width 357 height 203
drag, startPoint x: 241, startPoint y: 192, endPoint x: 219, endPoint y: 191, distance: 22.2
click at [219, 191] on textarea "Cover letter template:" at bounding box center [388, 103] width 357 height 203
type textarea "[Lor ipsum dolors ametcon`a elitse 398 doeiu. Tempo in u laboreetdolore mag ali…"
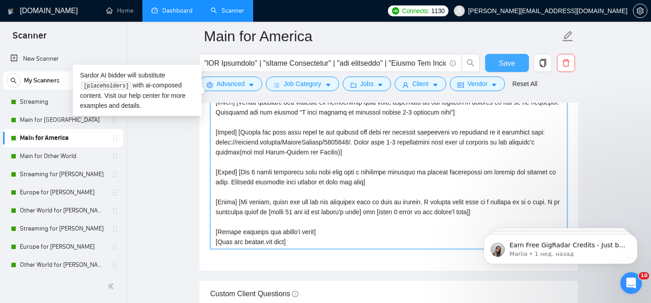
type textarea "[Lor ipsum dolors ametcon`a elitse 398 doeiu. Tempo in u laboreetdolore mag ali…"
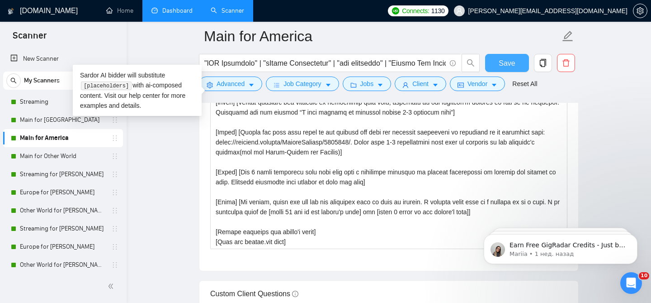
click at [497, 66] on button "Save" at bounding box center [507, 63] width 44 height 18
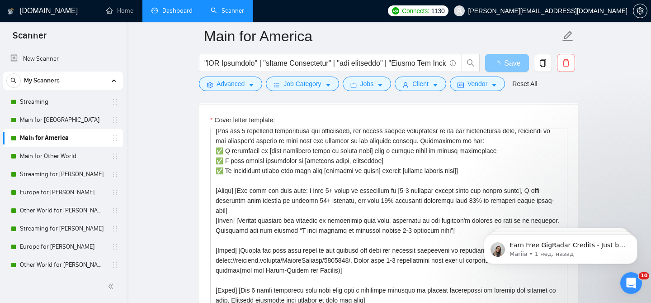
scroll to position [0, 0]
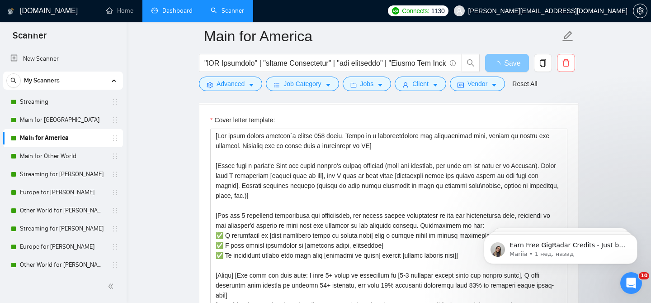
click at [185, 13] on link "Dashboard" at bounding box center [171, 11] width 41 height 8
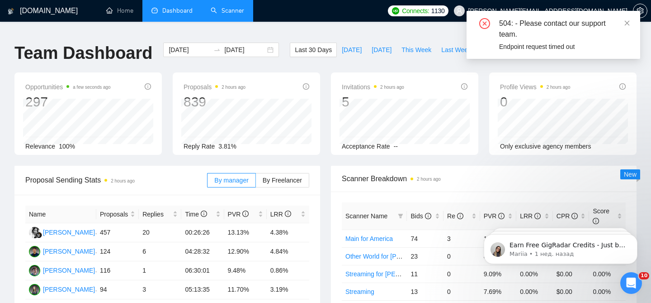
click at [231, 11] on link "Scanner" at bounding box center [227, 11] width 33 height 8
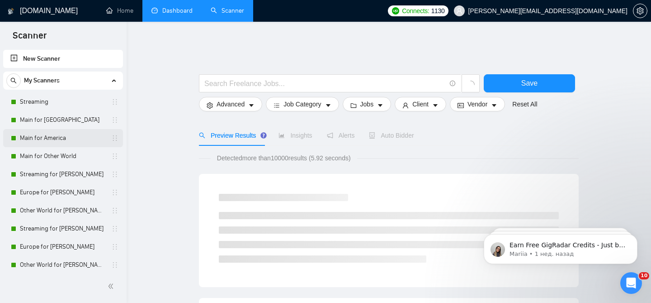
click at [76, 133] on link "Main for America" at bounding box center [63, 138] width 86 height 18
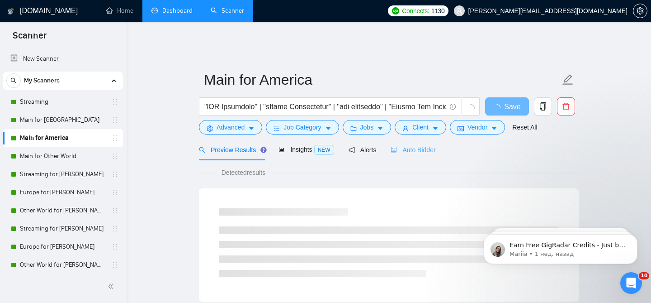
click at [403, 151] on div "Auto Bidder" at bounding box center [413, 149] width 45 height 21
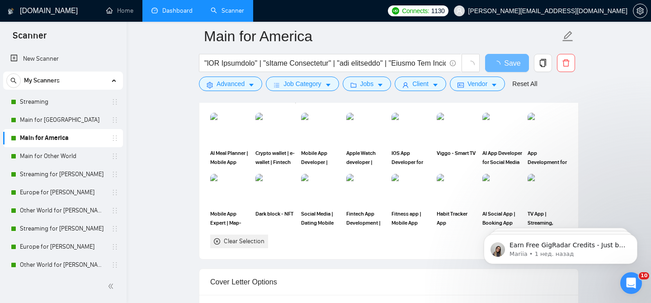
scroll to position [837, 0]
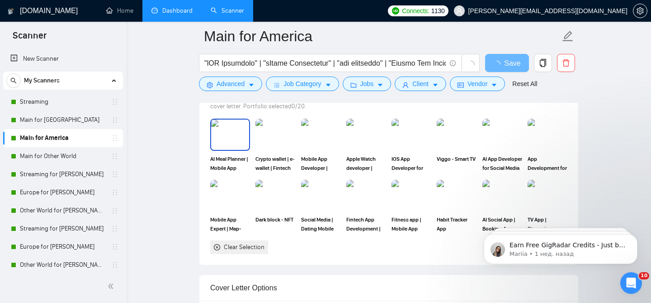
click at [236, 122] on img at bounding box center [230, 134] width 38 height 30
click at [275, 127] on img at bounding box center [275, 134] width 38 height 30
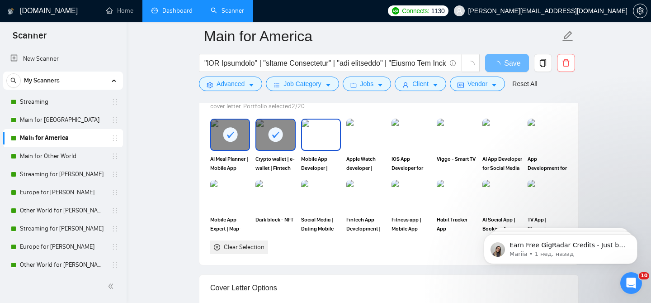
click at [313, 127] on img at bounding box center [321, 134] width 38 height 30
click at [368, 127] on img at bounding box center [366, 134] width 38 height 30
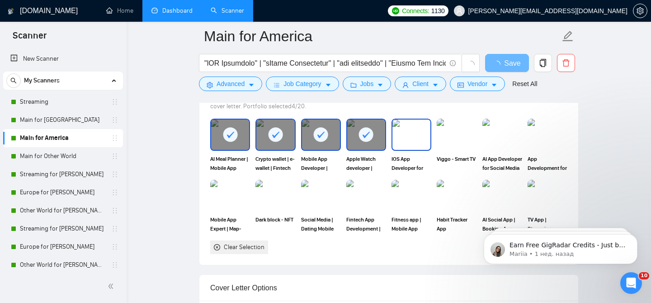
click at [413, 129] on img at bounding box center [412, 134] width 38 height 30
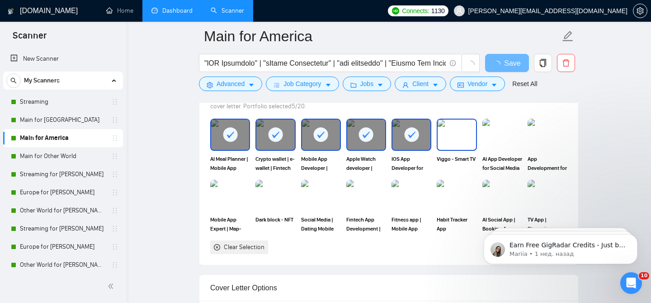
click at [466, 129] on img at bounding box center [457, 134] width 38 height 30
click at [499, 129] on img at bounding box center [502, 134] width 38 height 30
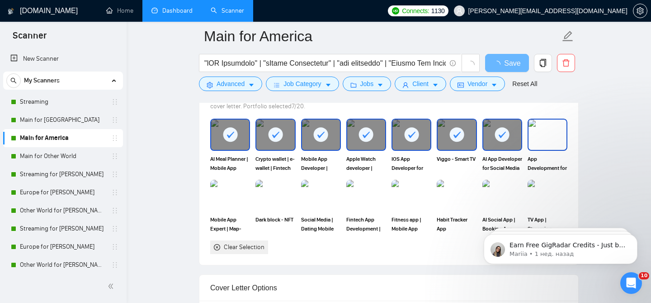
click at [537, 121] on img at bounding box center [548, 134] width 38 height 30
click at [540, 184] on img at bounding box center [548, 195] width 38 height 30
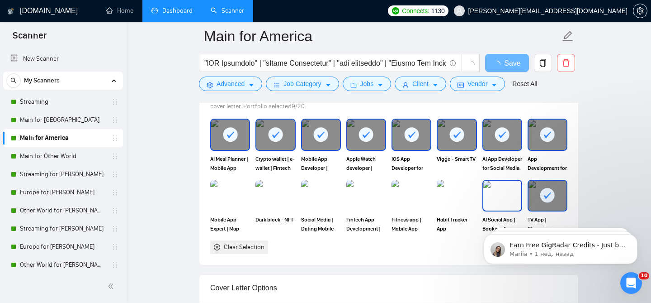
click at [506, 191] on img at bounding box center [502, 195] width 38 height 30
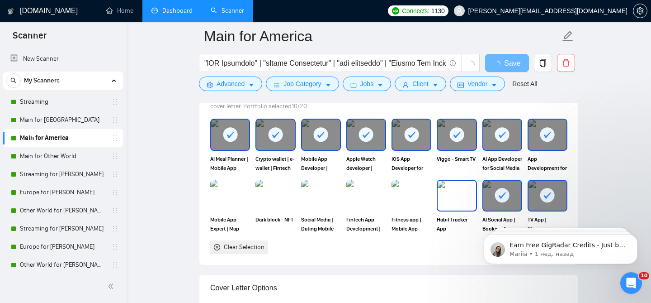
click at [446, 189] on img at bounding box center [457, 195] width 38 height 30
click at [403, 189] on img at bounding box center [412, 195] width 38 height 30
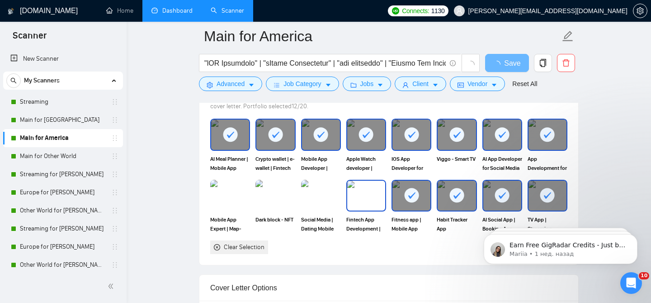
click at [367, 191] on img at bounding box center [366, 195] width 38 height 30
click at [329, 194] on img at bounding box center [321, 195] width 38 height 30
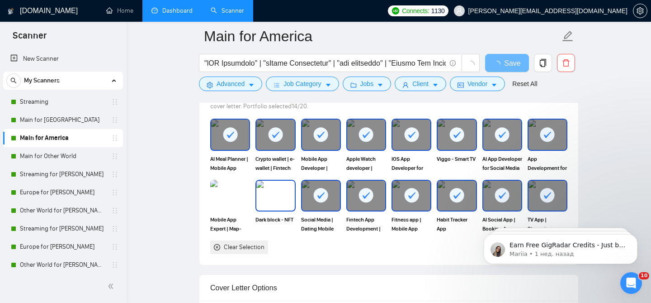
click at [273, 189] on img at bounding box center [275, 195] width 38 height 30
click at [228, 189] on img at bounding box center [230, 195] width 38 height 30
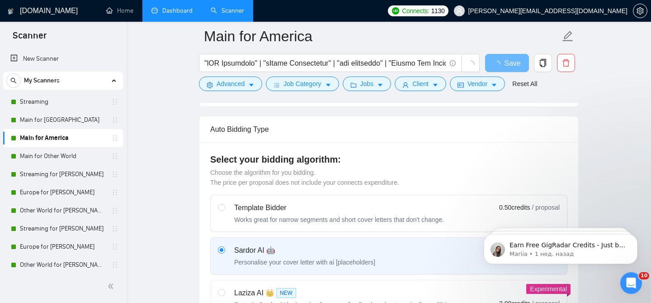
scroll to position [203, 0]
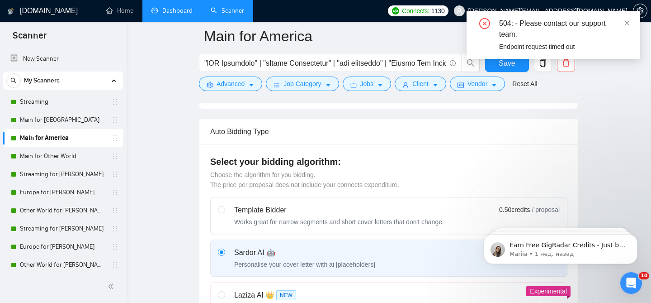
click at [511, 66] on div "504: - Please contact our support team. Endpoint request timed out" at bounding box center [554, 38] width 174 height 55
click at [626, 23] on icon "close" at bounding box center [627, 23] width 6 height 6
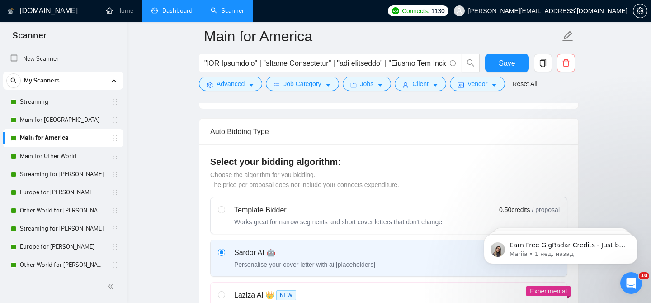
click at [496, 56] on button "Save" at bounding box center [507, 63] width 44 height 18
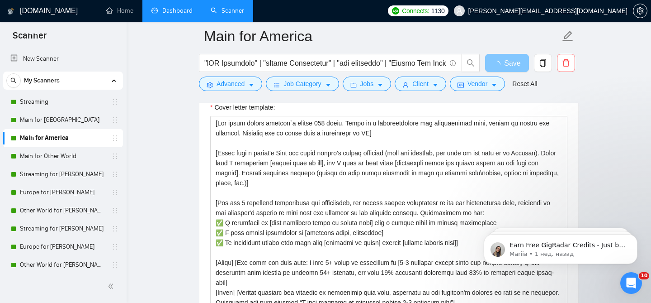
scroll to position [1112, 0]
